Goal: Transaction & Acquisition: Purchase product/service

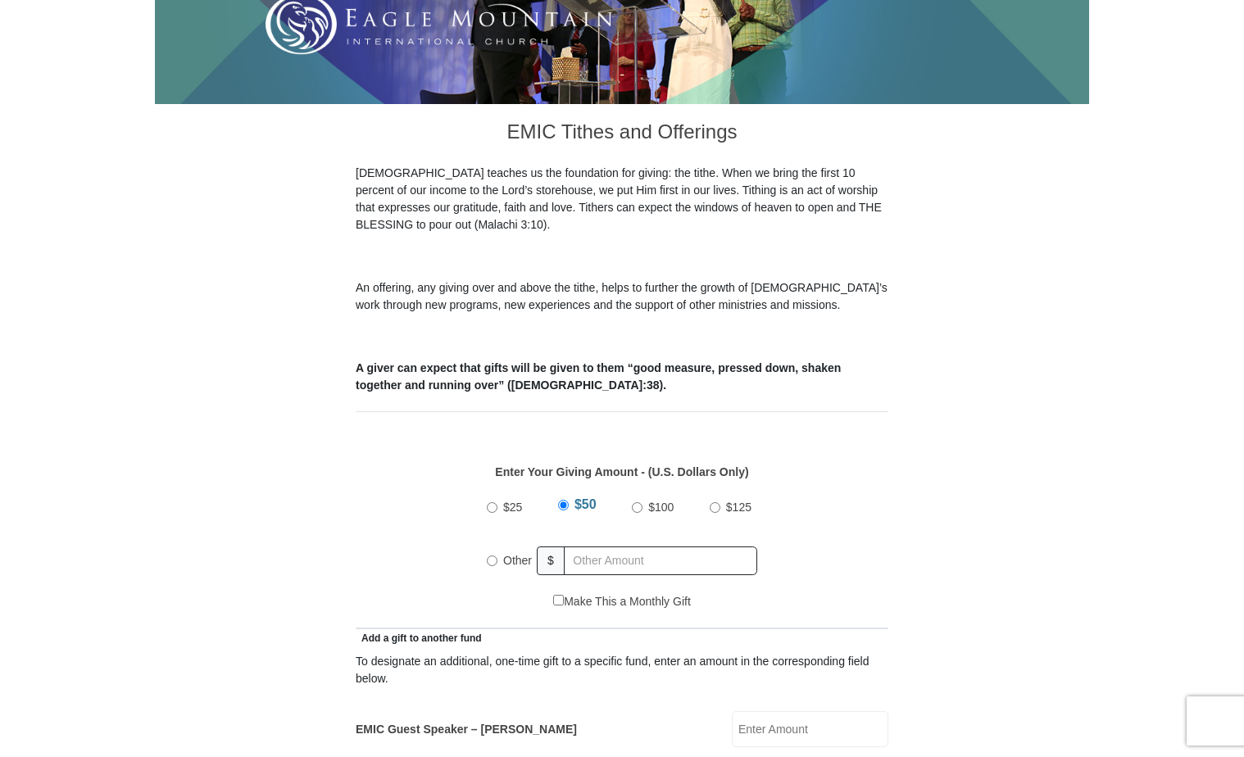
scroll to position [410, 0]
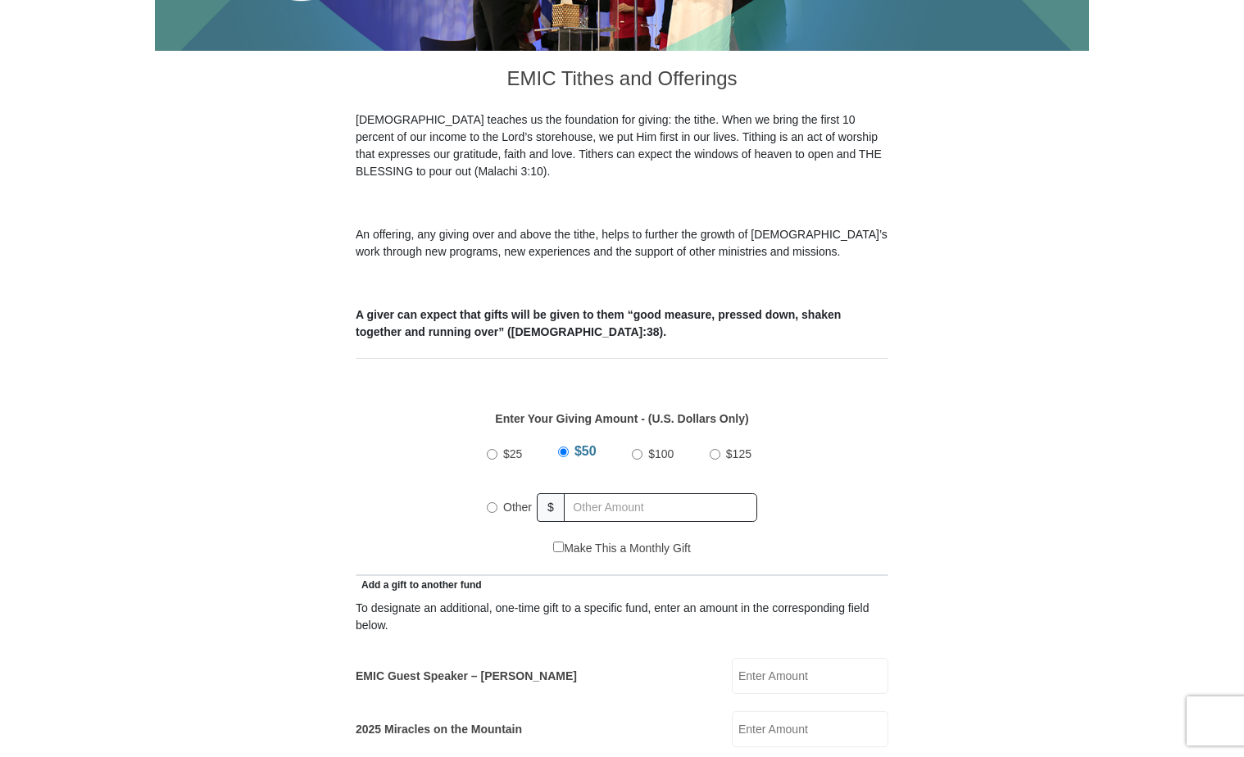
click at [492, 502] on input "Other" at bounding box center [492, 507] width 11 height 11
radio input "true"
click at [769, 658] on input "EMIC Guest Speaker – [PERSON_NAME]" at bounding box center [810, 676] width 156 height 36
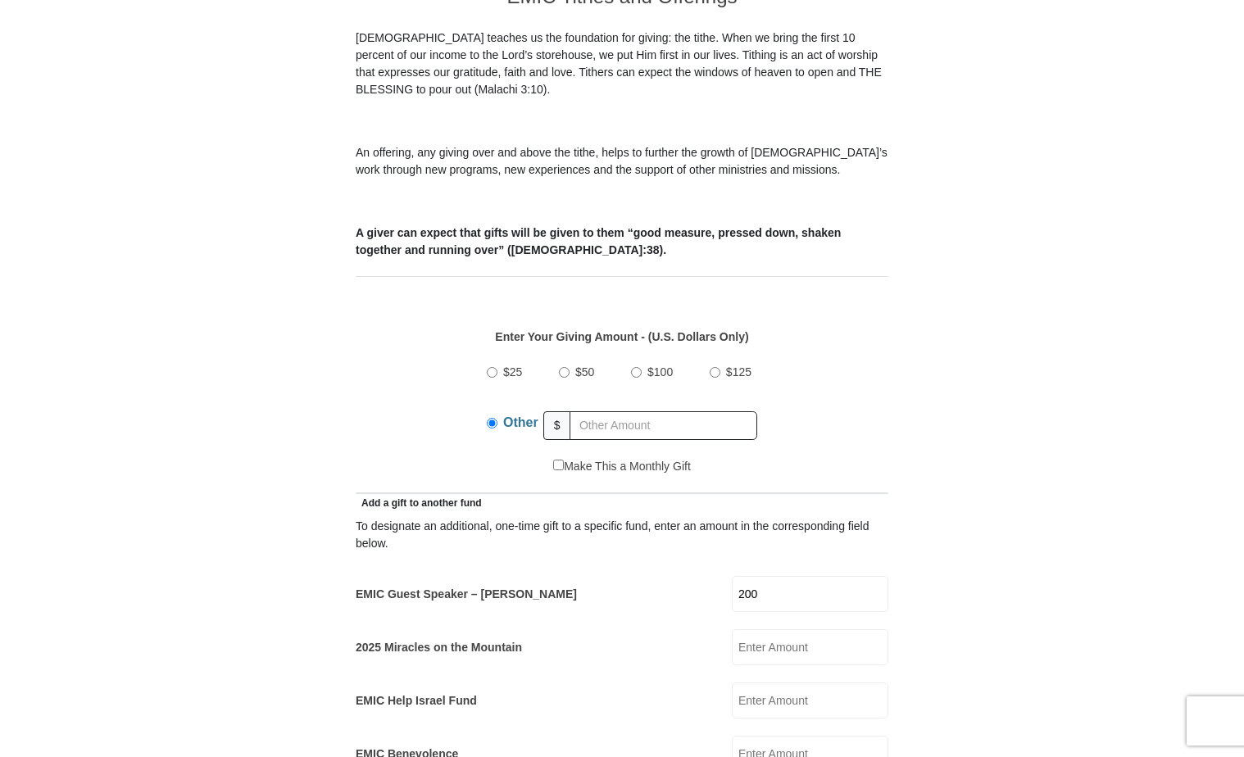
type input "200"
click at [751, 630] on input "2025 Miracles on the Mountain" at bounding box center [810, 647] width 156 height 36
type input "2"
type input "100.00"
click at [769, 576] on input "200" at bounding box center [810, 594] width 156 height 36
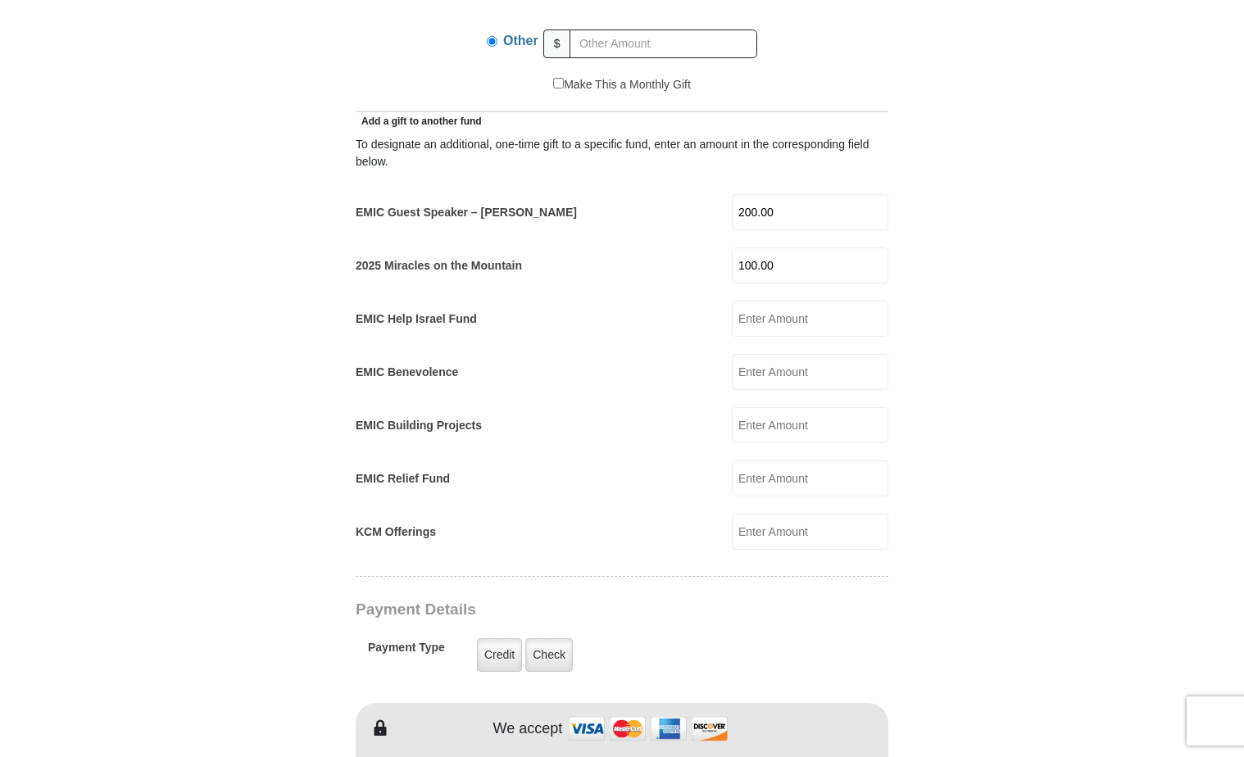
scroll to position [901, 0]
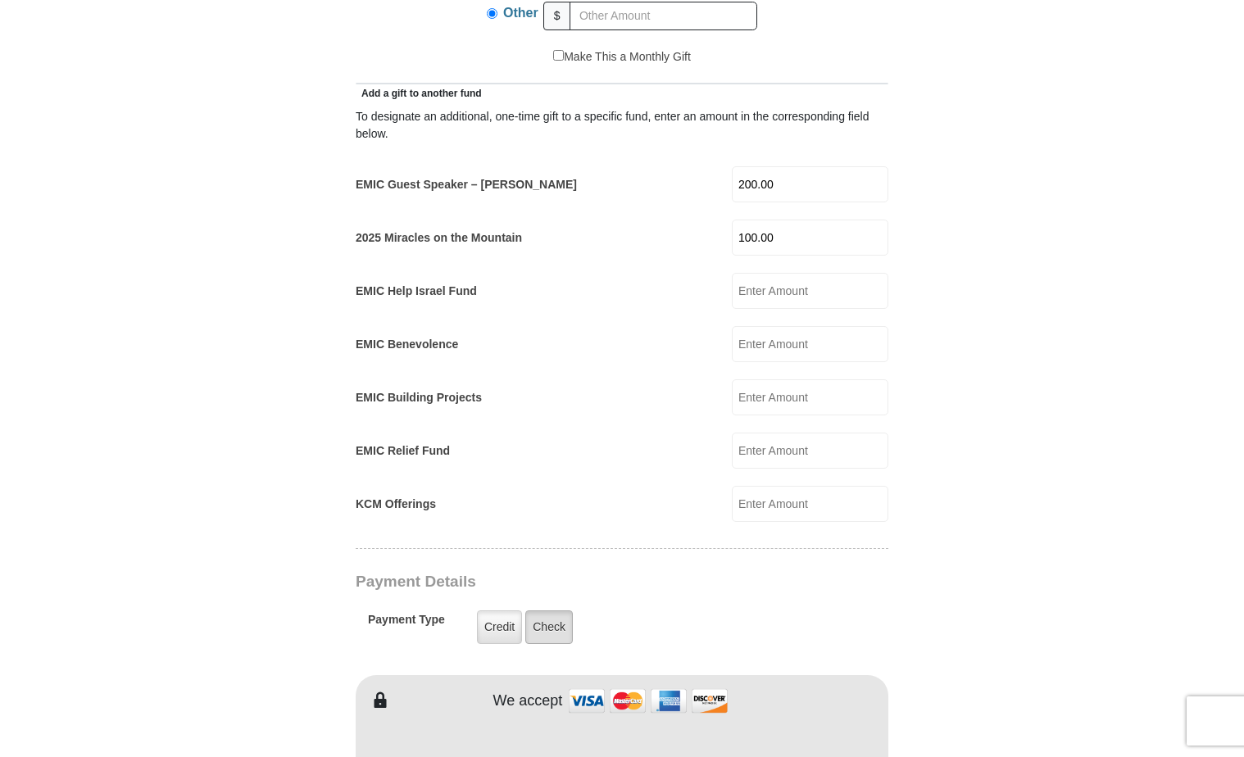
type input "200.00"
click at [542, 610] on label "Check" at bounding box center [549, 627] width 48 height 34
click at [0, 0] on input "Check" at bounding box center [0, 0] width 0 height 0
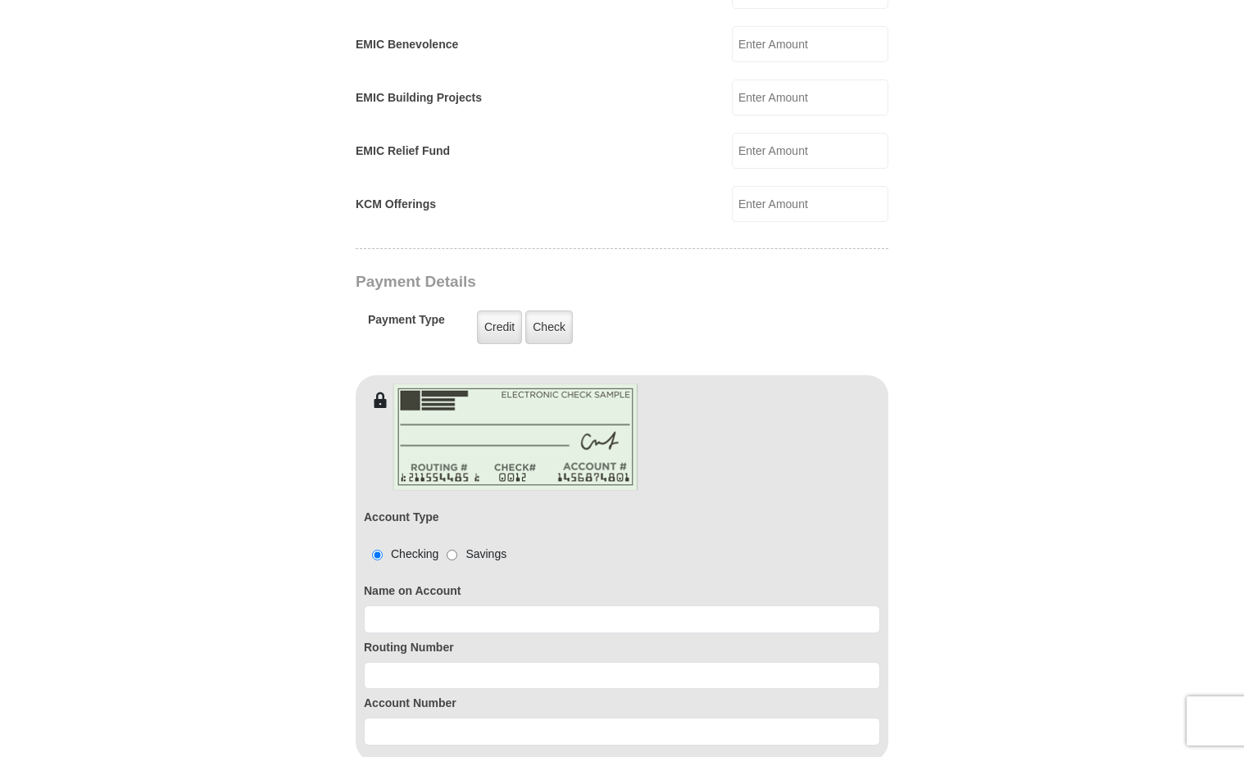
scroll to position [1229, 0]
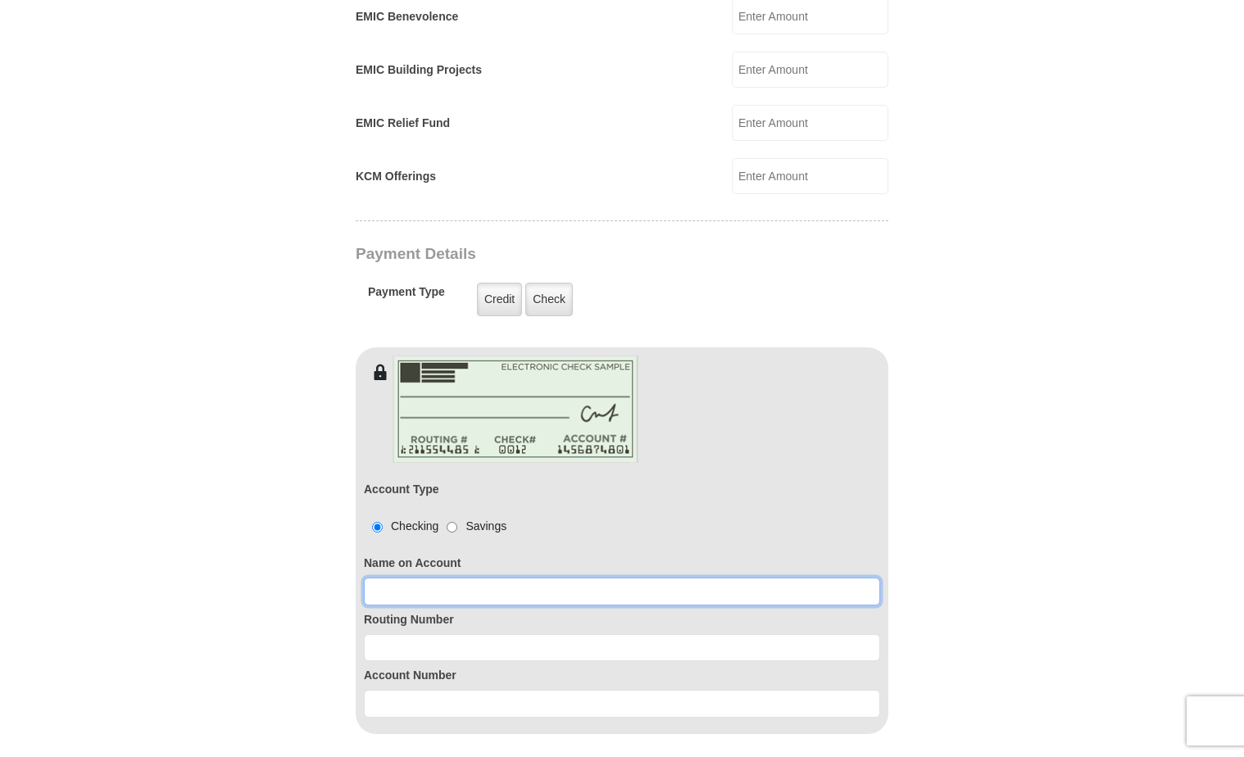
click at [583, 578] on input at bounding box center [622, 592] width 516 height 28
type input "Margaret A L'Hoste"
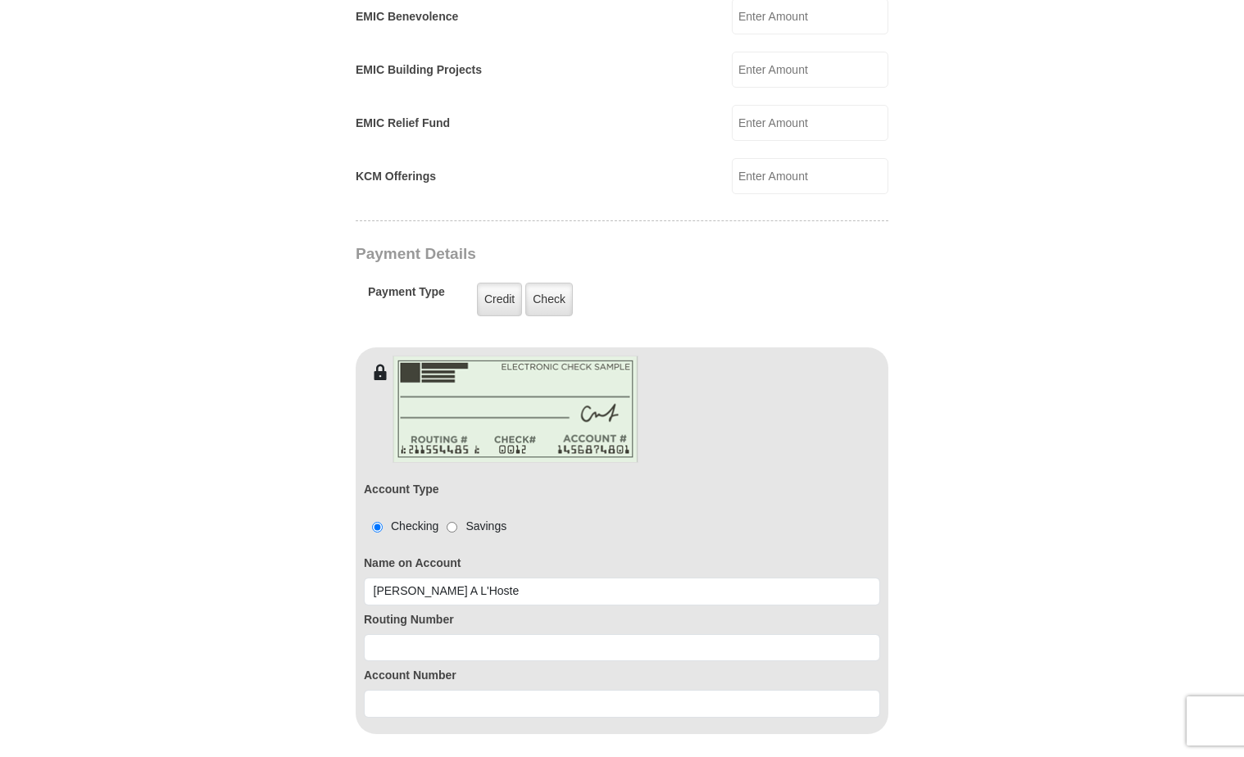
type input "387.00"
type input "100.00"
type input "Margaret"
type input "L'Hoste"
type input "lhostepeggy@gmail.com"
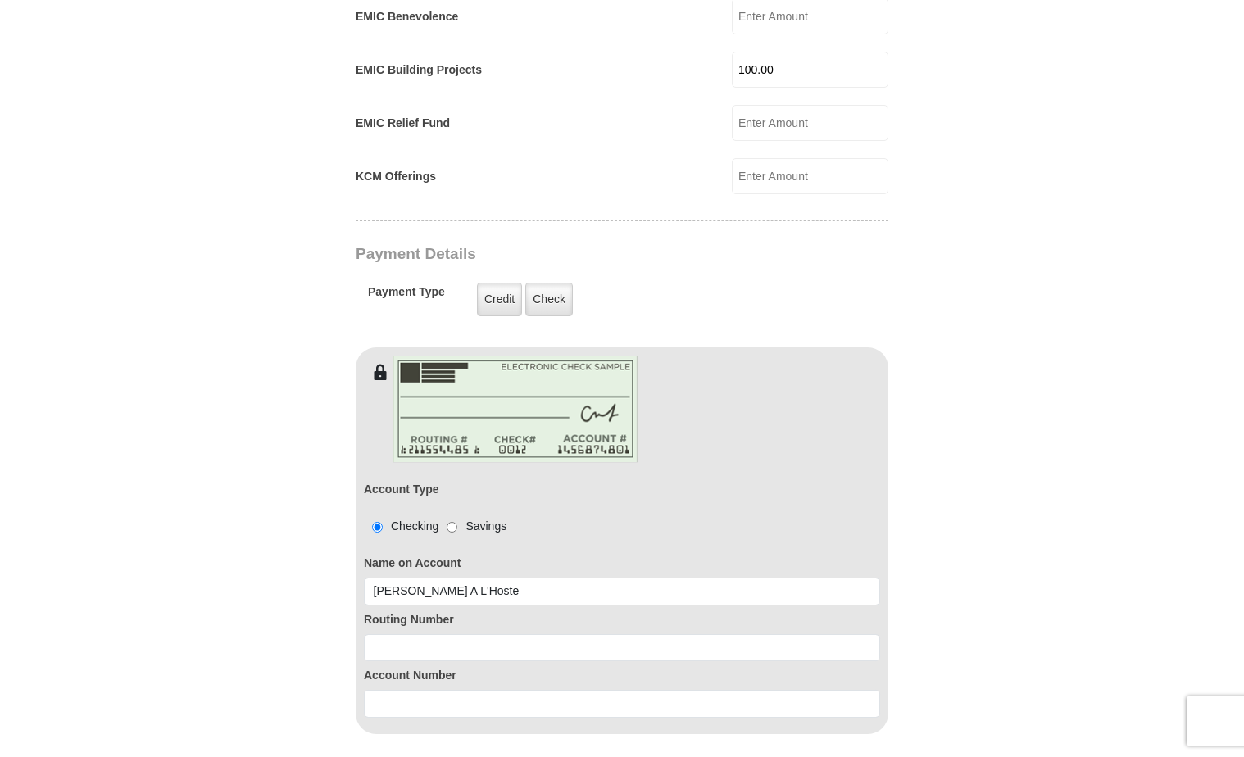
type input "324 Fairhaven Dr"
type input "Grand Prairie"
select select "TX"
type input "75050"
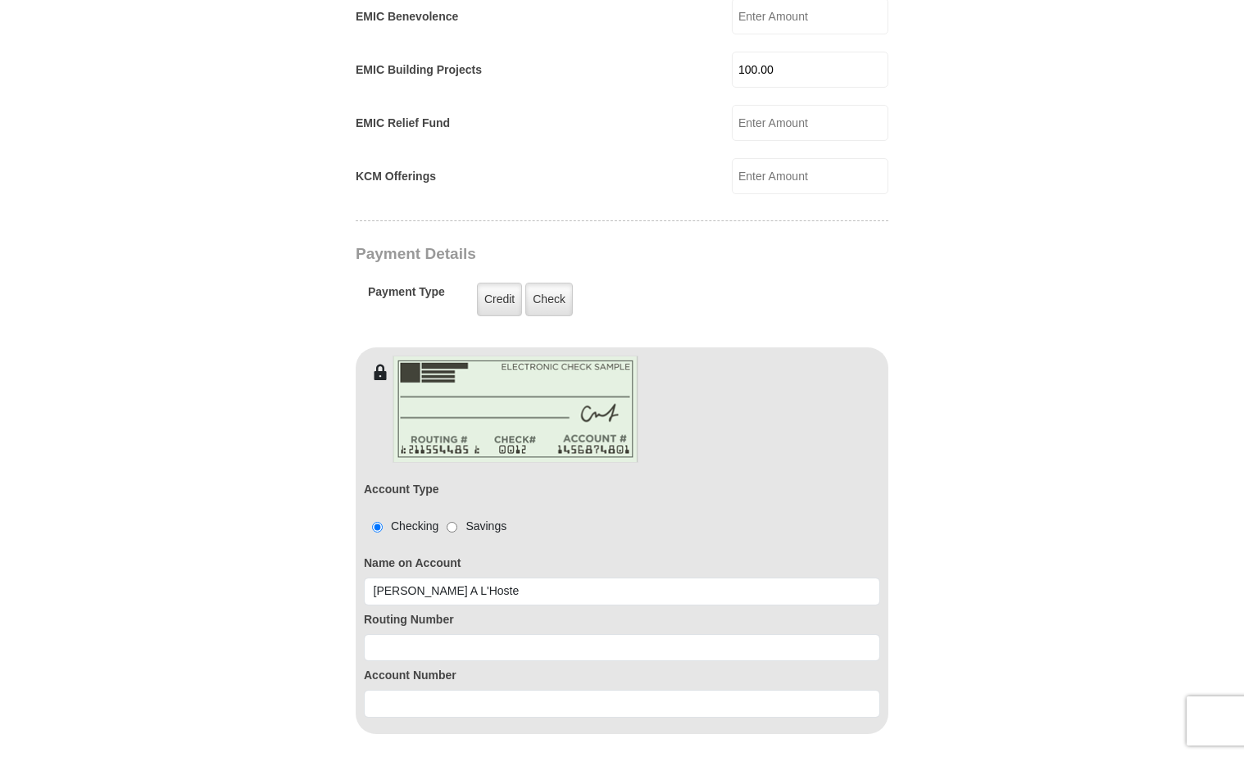
type input "9723338869"
click at [488, 634] on input at bounding box center [622, 648] width 516 height 28
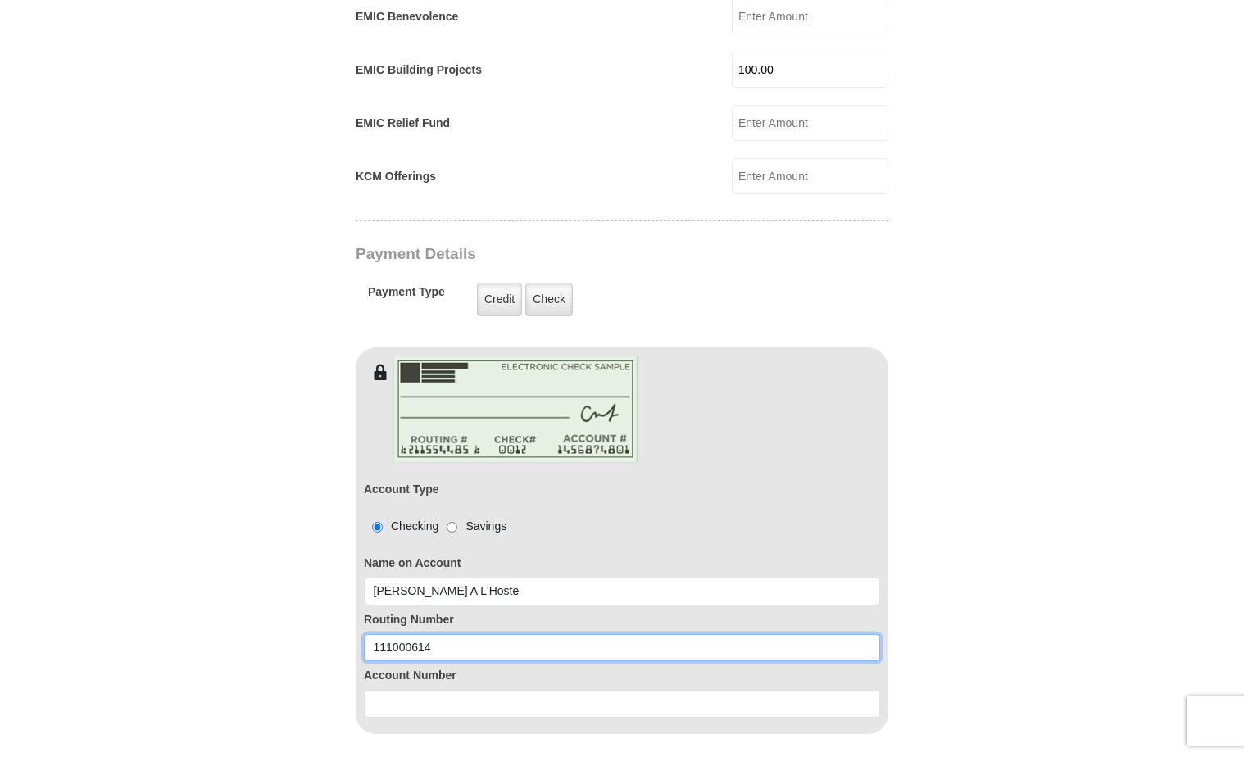
type input "111000614"
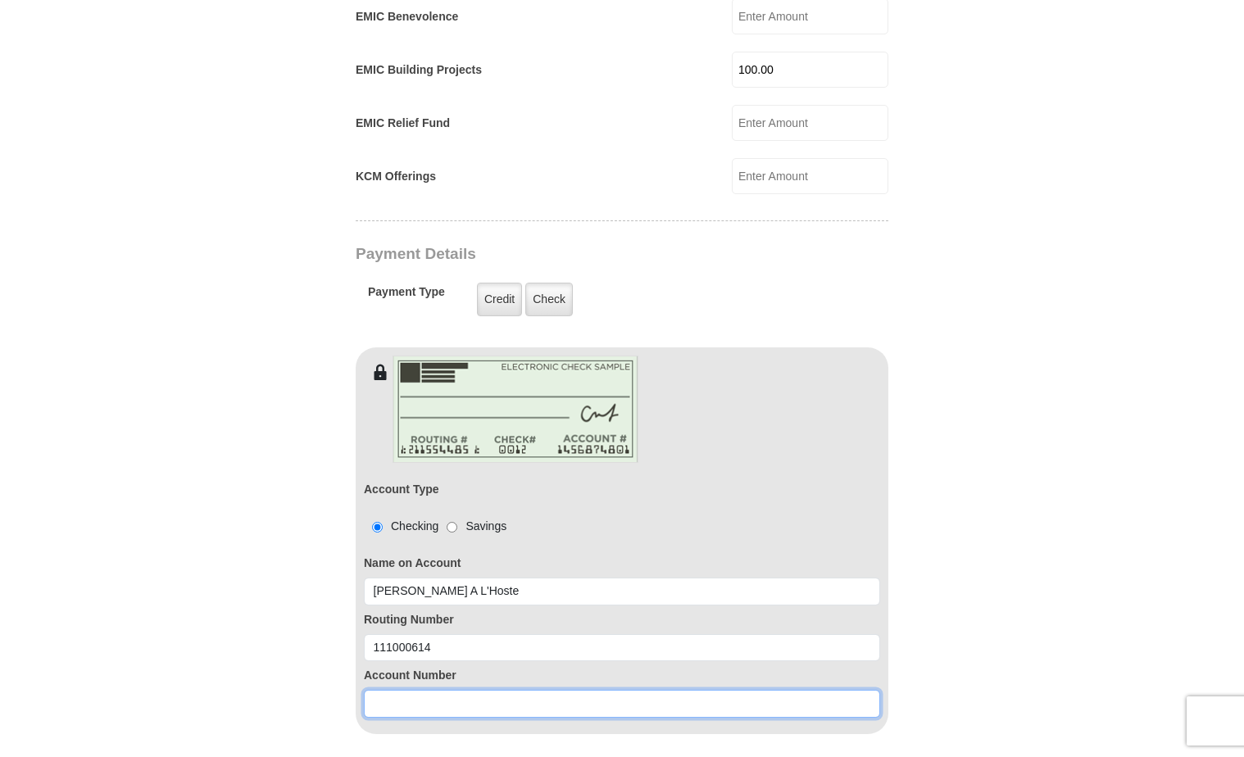
click at [490, 690] on input at bounding box center [622, 704] width 516 height 28
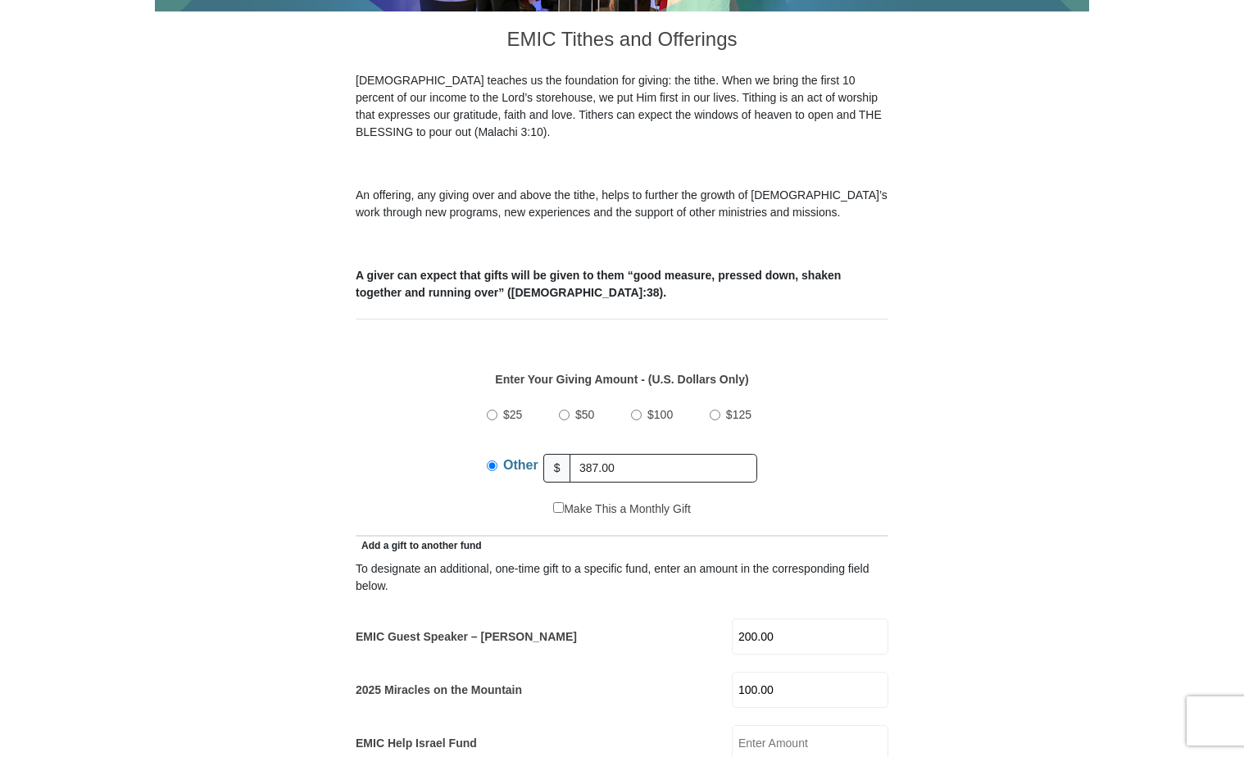
scroll to position [410, 0]
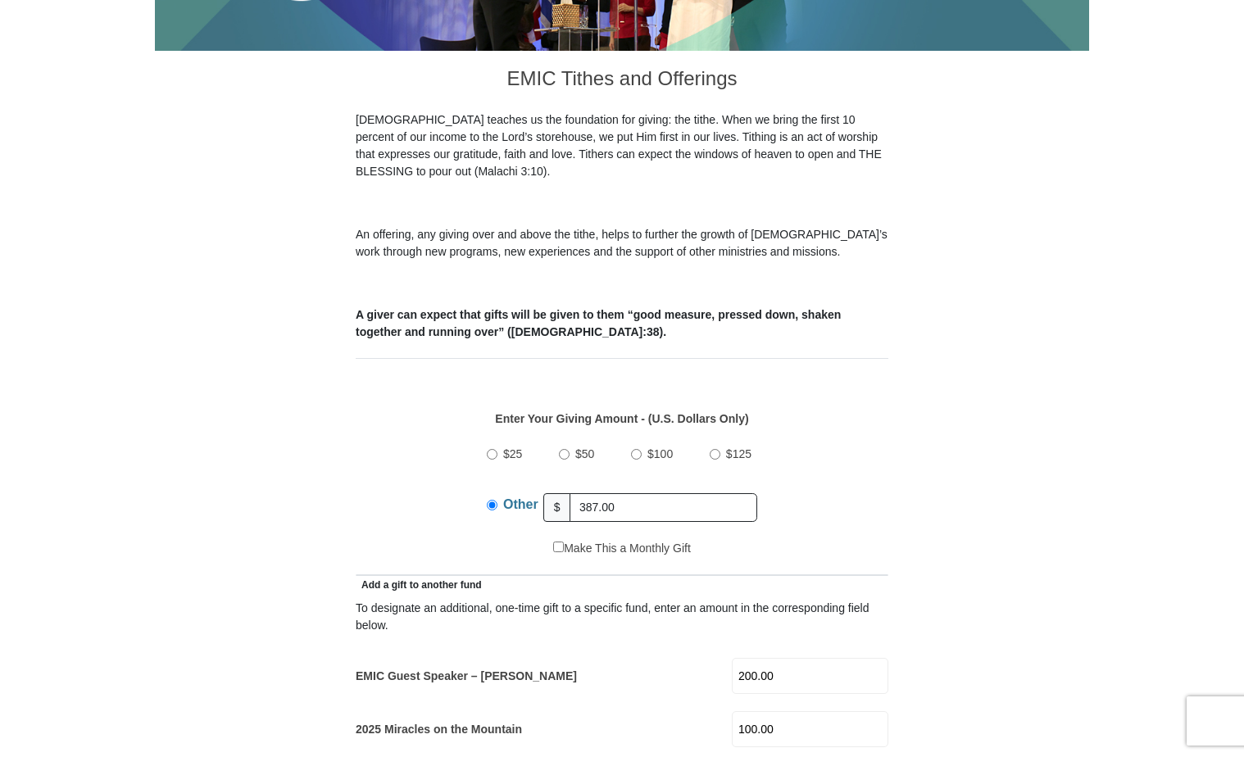
type input "011139706"
click at [616, 493] on input "387.00" at bounding box center [663, 507] width 188 height 29
type input "3"
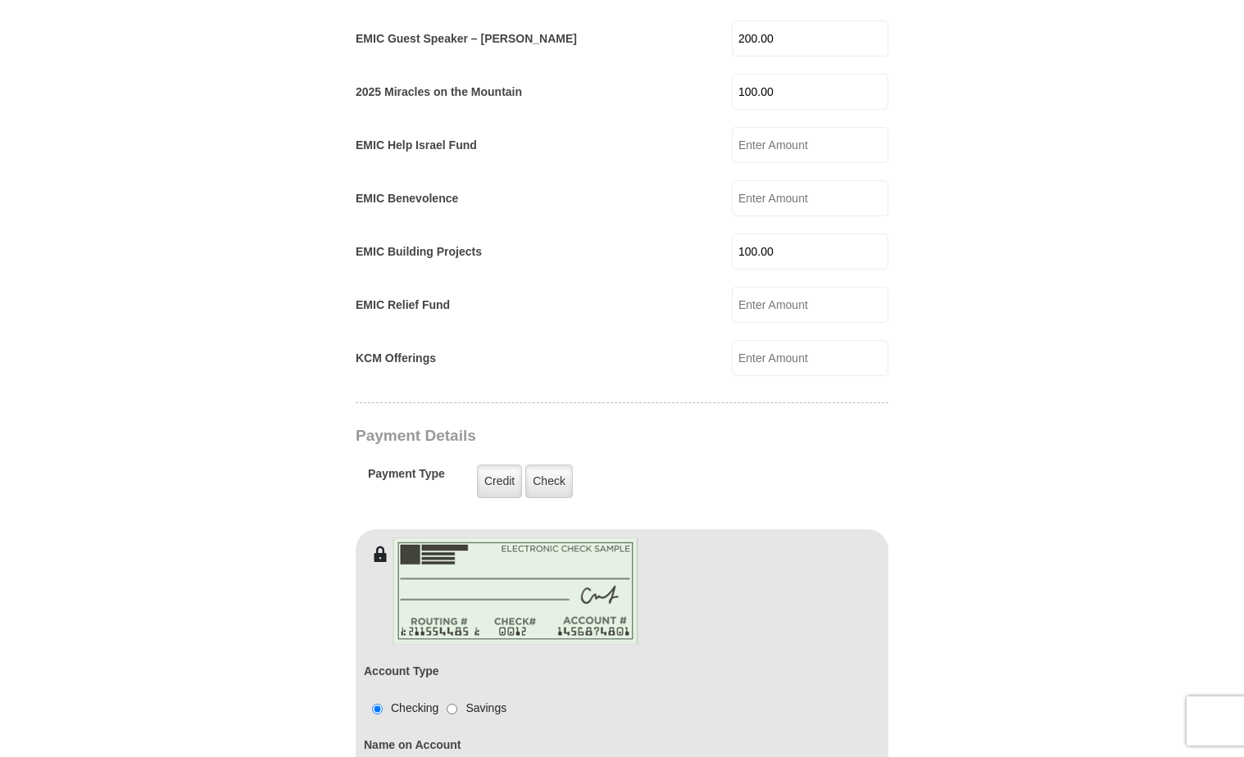
scroll to position [983, 0]
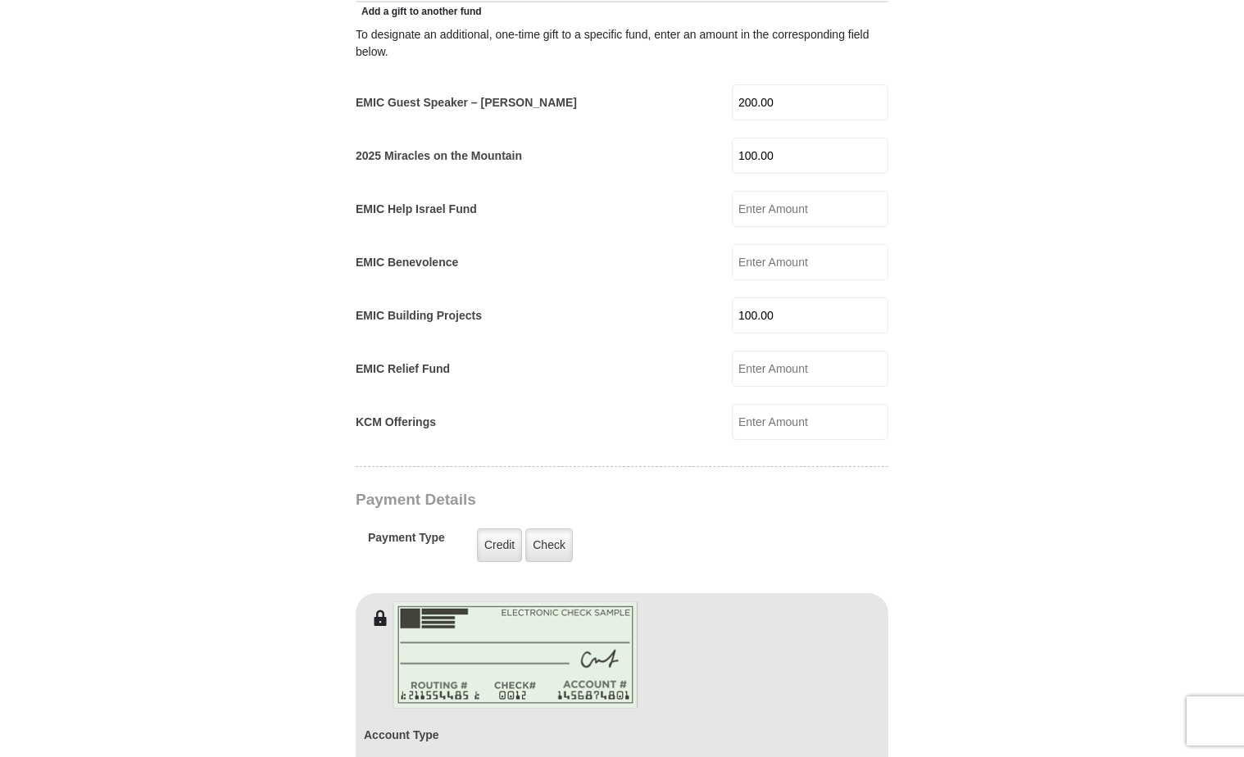
click at [791, 297] on input "100.00" at bounding box center [810, 315] width 156 height 36
type input "1"
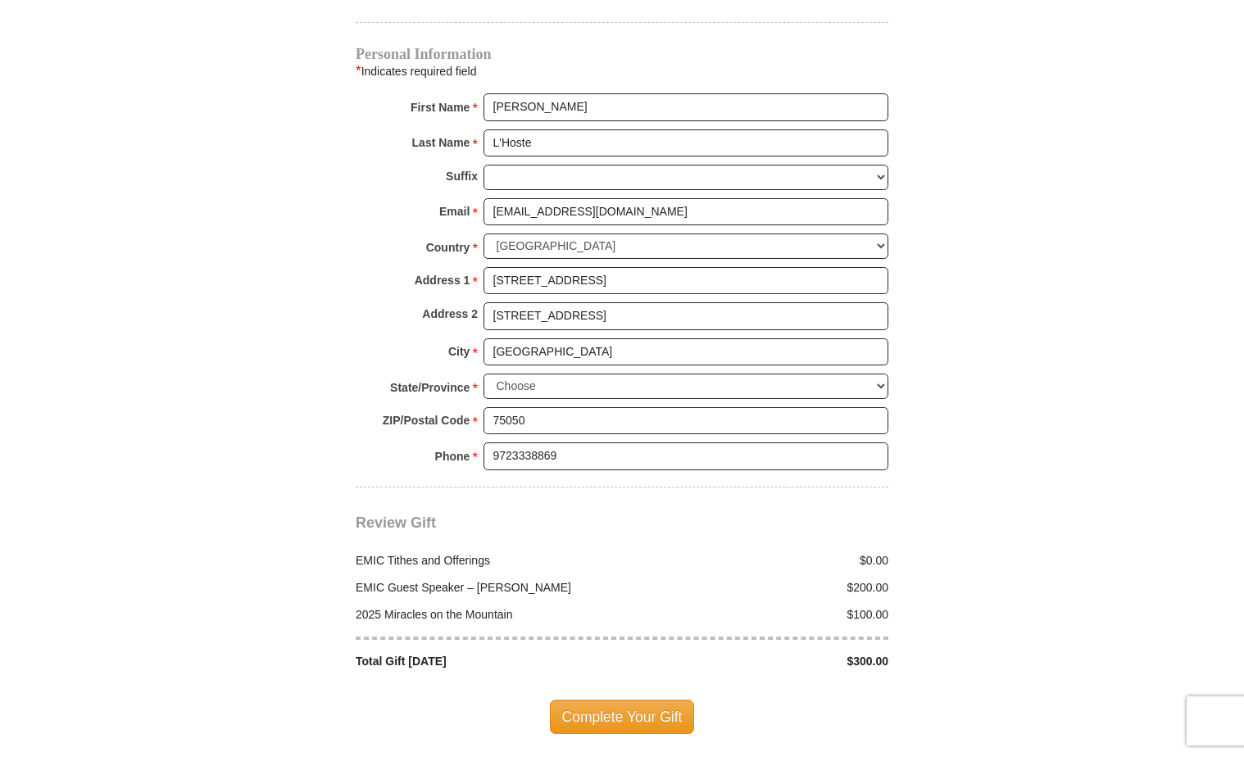
scroll to position [1966, 0]
click at [633, 699] on span "Complete Your Gift" at bounding box center [622, 716] width 145 height 34
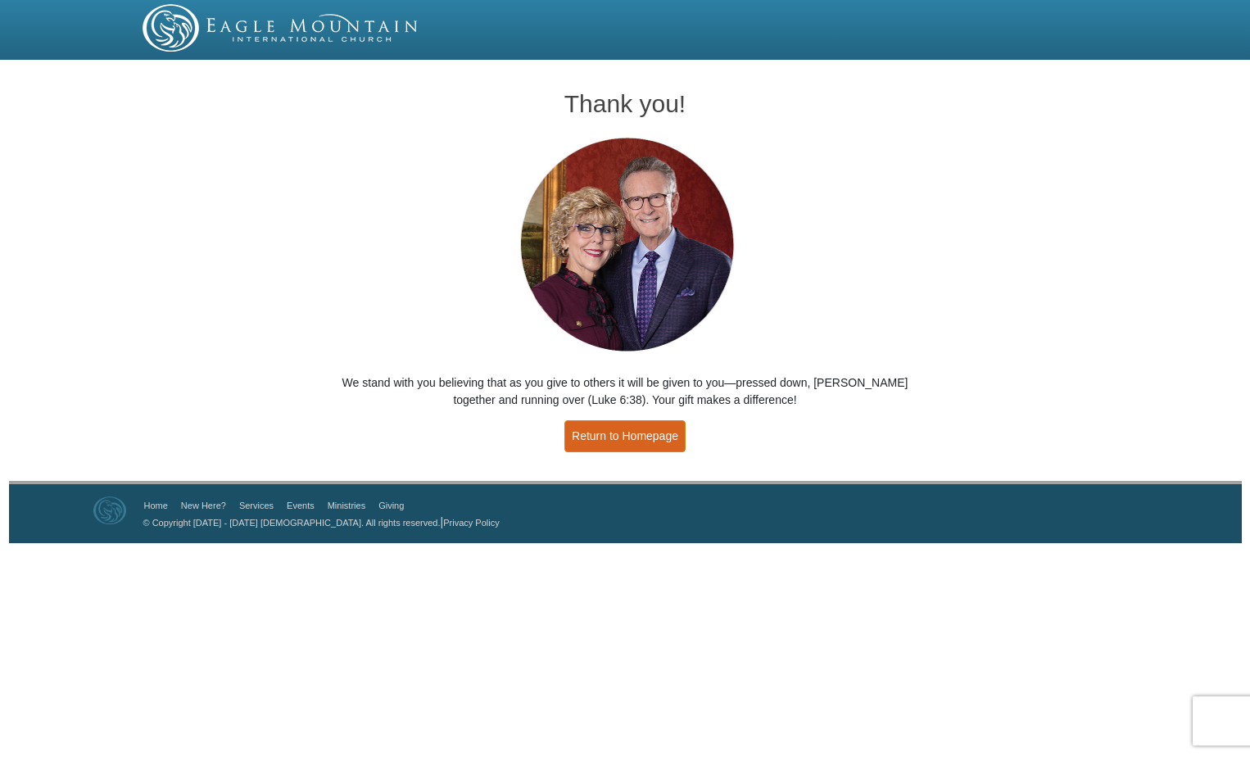
click at [645, 431] on link "Return to Homepage" at bounding box center [625, 436] width 121 height 32
